Goal: Information Seeking & Learning: Learn about a topic

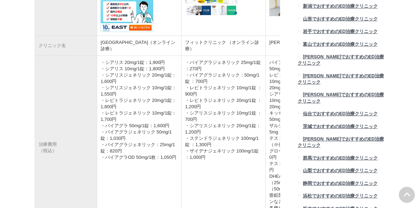
scroll to position [409, 0]
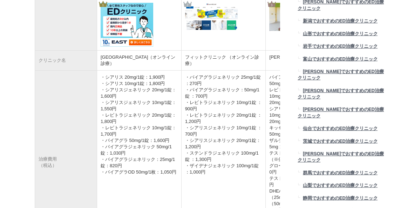
click at [55, 70] on td "クリニック名" at bounding box center [66, 60] width 62 height 20
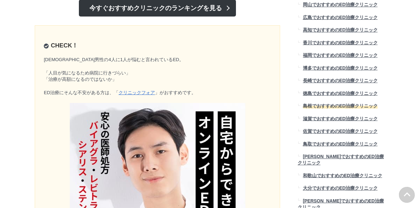
scroll to position [8401, 351]
click at [148, 16] on link "今すぐおすすめクリニックのランキングを見る" at bounding box center [157, 8] width 157 height 17
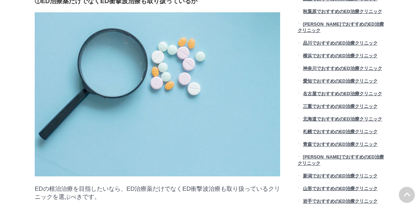
scroll to position [1723, 0]
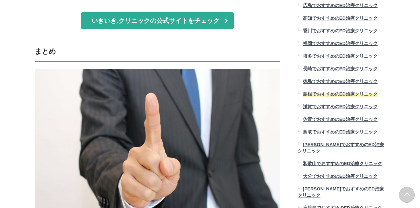
click at [345, 91] on span "島根でおすすめのED治療クリニック" at bounding box center [340, 93] width 75 height 5
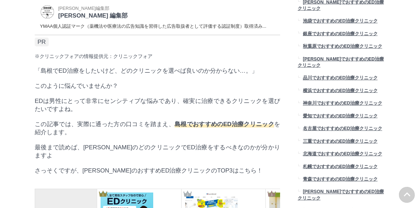
scroll to position [234, 0]
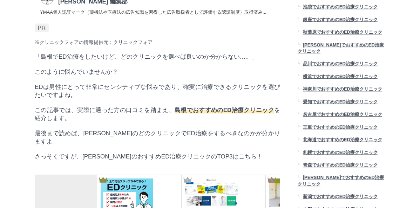
click at [195, 113] on span "でおすすめのED治療クリニック" at bounding box center [230, 110] width 87 height 7
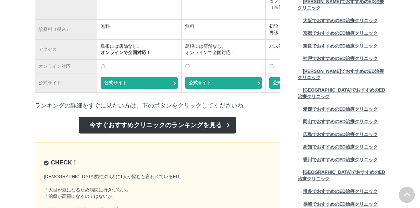
scroll to position [701, 0]
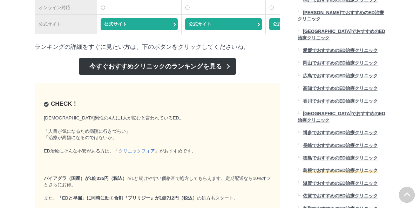
click at [169, 75] on link "今すぐおすすめクリニックのランキングを見る" at bounding box center [157, 66] width 157 height 17
